Goal: Information Seeking & Learning: Stay updated

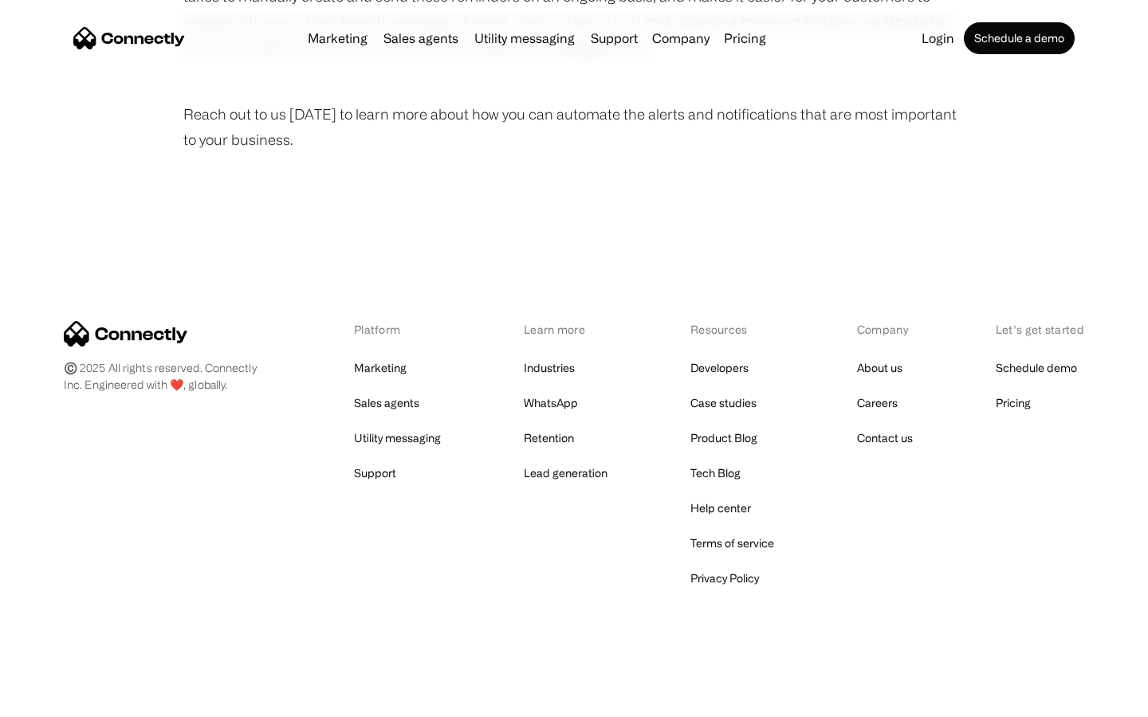
scroll to position [1072, 0]
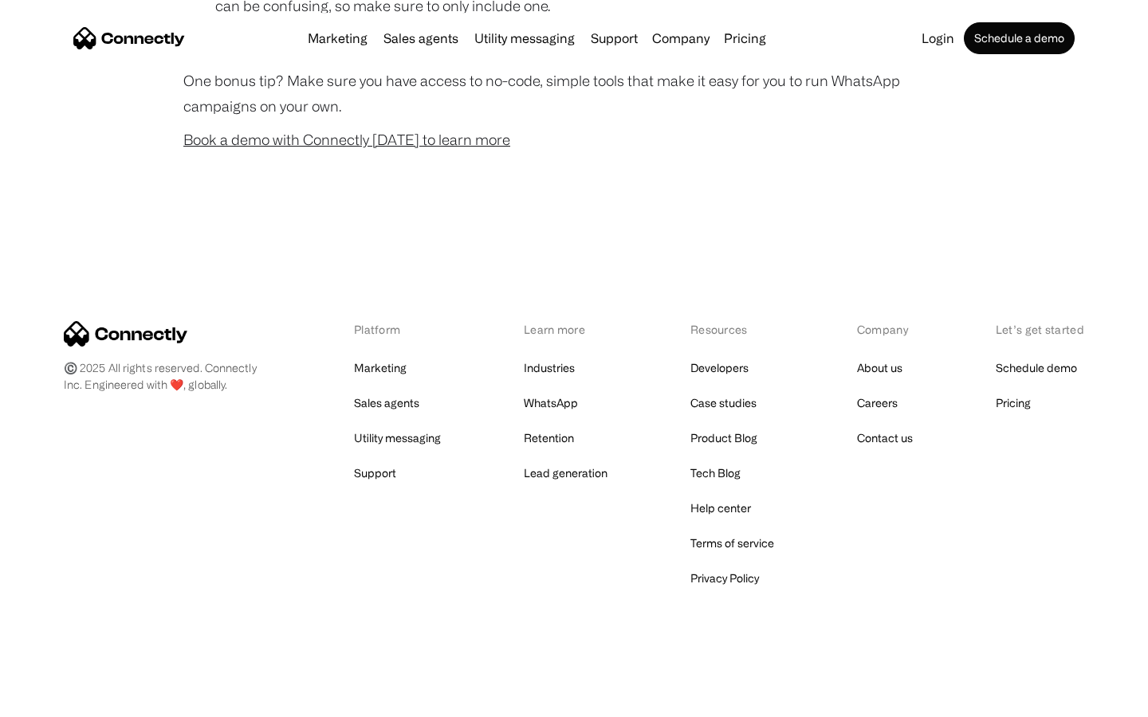
scroll to position [1577, 0]
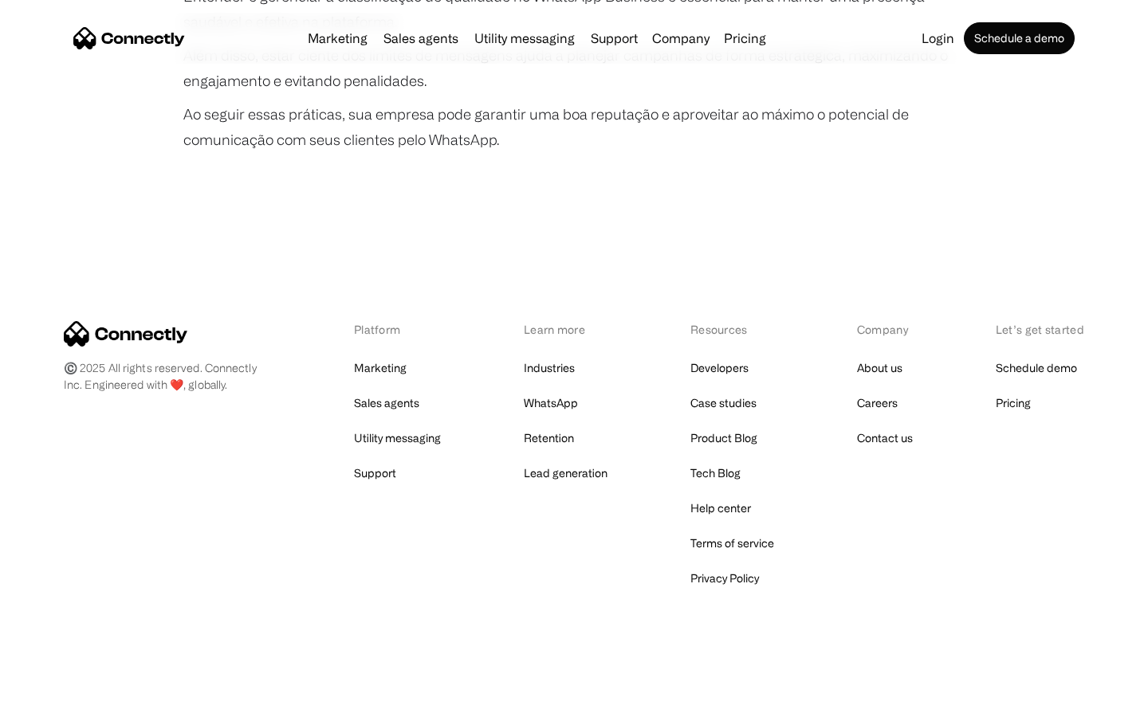
scroll to position [2985, 0]
